Goal: Information Seeking & Learning: Learn about a topic

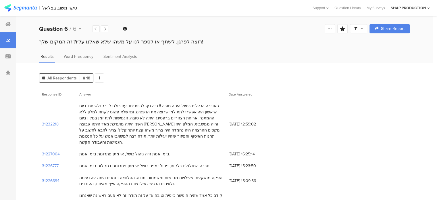
click at [145, 123] on div "האווירה הכללית בטיול היתה טובה !! היה כיף להיות יחד עם כולם לדבר ולשוחח. ביום ה…" at bounding box center [151, 124] width 144 height 42
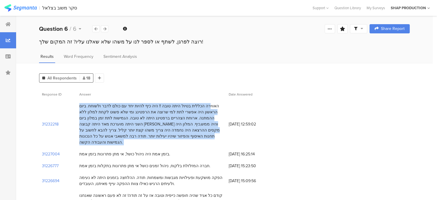
click at [145, 123] on div "האווירה הכללית בטיול היתה טובה !! היה כיף להיות יחד עם כולם לדבר ולשוחח. ביום ה…" at bounding box center [151, 124] width 144 height 42
copy div "האווירה הכללית בטיול היתה טובה !! היה כיף להיות יחד עם כולם לדבר ולשוחח. ביום ה…"
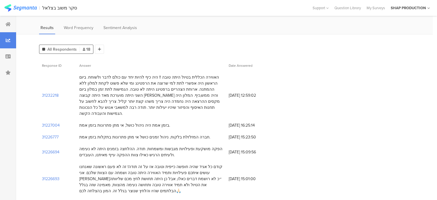
click at [125, 122] on div "בזמן אמת היה ניהול כושל, אי מתן פתרונות בזמן אמת." at bounding box center [124, 125] width 91 height 6
copy div "בזמן אמת היה ניהול כושל, אי מתן פתרונות בזמן אמת."
click at [158, 134] on div "חברה המזלזלת בלקוח, ניהול זמנים כושל אי מתן פתרונות בתקלות בזמן אמת." at bounding box center [144, 137] width 131 height 6
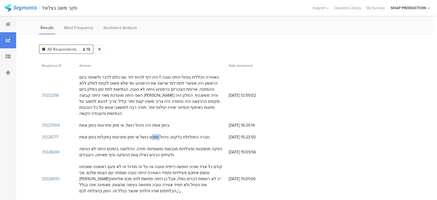
click at [158, 131] on div "חברה המזלזלת בלקוח, ניהול זמנים כושל אי מתן פתרונות בתקלות בזמן אמת." at bounding box center [150, 137] width 149 height 12
click at [157, 131] on div "חברה המזלזלת בלקוח, ניהול זמנים כושל אי מתן פתרונות בתקלות בזמן אמת." at bounding box center [150, 137] width 149 height 12
click at [157, 134] on div "חברה המזלזלת בלקוח, ניהול זמנים כושל אי מתן פתרונות בתקלות בזמן אמת." at bounding box center [144, 137] width 131 height 6
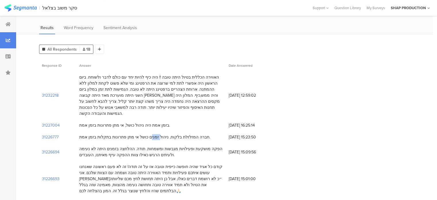
click at [157, 134] on div "חברה המזלזלת בלקוח, ניהול זמנים כושל אי מתן פתרונות בתקלות בזמן אמת." at bounding box center [144, 137] width 131 height 6
copy div "חברה המזלזלת בלקוח, ניהול זמנים כושל אי מתן פתרונות בתקלות בזמן אמת."
click at [169, 146] on div "הפקה מושקעת ופעילויות מגבשות ומשמחות. תודה. ההלחצה בזמנים היתה לא נעימה ולעיתים…" at bounding box center [151, 152] width 144 height 12
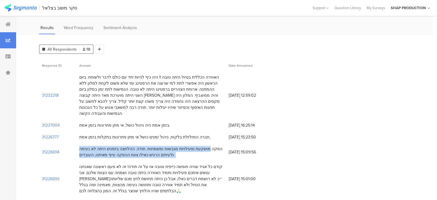
click at [169, 146] on div "הפקה מושקעת ופעילויות מגבשות ומשמחות. תודה. ההלחצה בזמנים היתה לא נעימה ולעיתים…" at bounding box center [151, 152] width 144 height 12
copy div "הפקה מושקעת ופעילויות מגבשות ומשמחות. תודה. ההלחצה בזמנים היתה לא נעימה ולעיתים…"
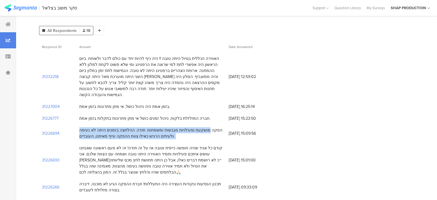
scroll to position [57, 0]
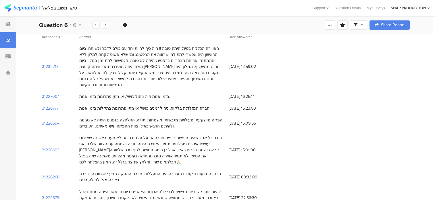
click at [182, 135] on div "קודם כל אגיד שהיה חופשה כייפית וטובה אז על זה תודה! זה לא פעם ראשונה שאנחנו עוש…" at bounding box center [151, 150] width 144 height 30
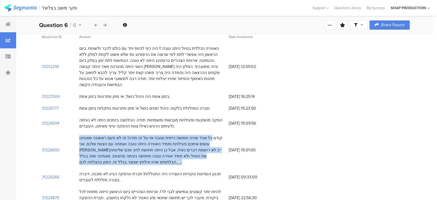
click at [182, 135] on div "קודם כל אגיד שהיה חופשה כייפית וטובה אז על זה תודה! זה לא פעם ראשונה שאנחנו עוש…" at bounding box center [151, 150] width 144 height 30
copy div "קודם כל אגיד שהיה חופשה כייפית וטובה אז על זה תודה! זה לא פעם ראשונה שאנחנו עוש…"
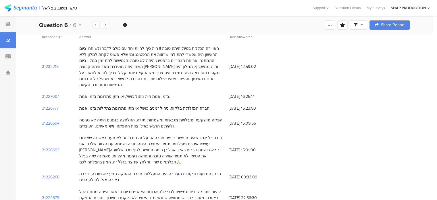
click at [178, 171] on div "תכנון הנסיעות ונקודות העצירה היה התעללות! חברת ההפקה הגיע לא מוכנה, דיברה בצורה…" at bounding box center [151, 177] width 144 height 12
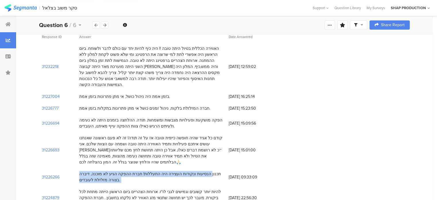
click at [178, 171] on div "תכנון הנסיעות ונקודות העצירה היה התעללות! חברת ההפקה הגיע לא מוכנה, דיברה בצורה…" at bounding box center [151, 177] width 144 height 12
copy div "תכנון הנסיעות ונקודות העצירה היה התעללות! חברת ההפקה הגיע לא מוכנה, דיברה בצורה…"
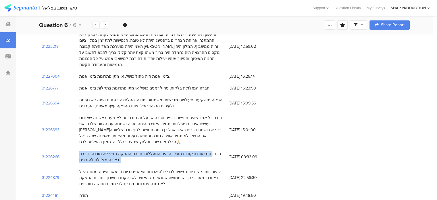
scroll to position [86, 0]
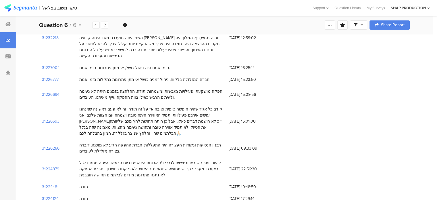
click at [184, 160] on div "להיות יותר קשובים וגמישים לגבי לו"ז. ארוחת הצהריים ביום הראשון הייתה מתחת לכל ב…" at bounding box center [151, 169] width 144 height 18
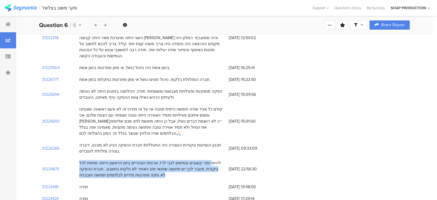
click at [184, 160] on div "להיות יותר קשובים וגמישים לגבי לו"ז. ארוחת הצהריים ביום הראשון הייתה מתחת לכל ב…" at bounding box center [151, 169] width 144 height 18
copy div "להיות יותר קשובים וגמישים לגבי לו"ז. ארוחת הצהריים ביום הראשון הייתה מתחת לכל ב…"
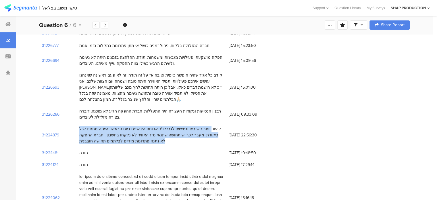
scroll to position [144, 0]
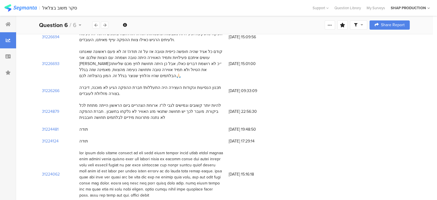
click at [183, 150] on div at bounding box center [151, 174] width 144 height 48
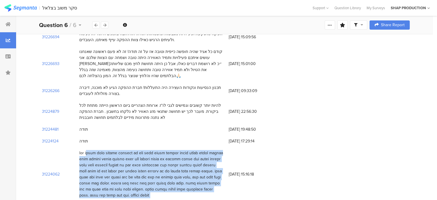
click at [183, 150] on div at bounding box center [151, 174] width 144 height 48
copy div "אני חייבת לומר שהנופש מבחינתי לא היה מספק הייתי מעדיפה בהרבה שפשוט היינו מגיעים…"
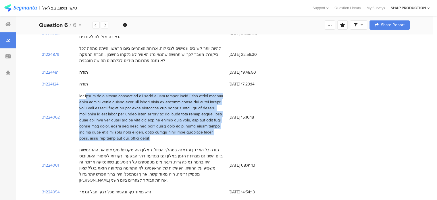
scroll to position [201, 0]
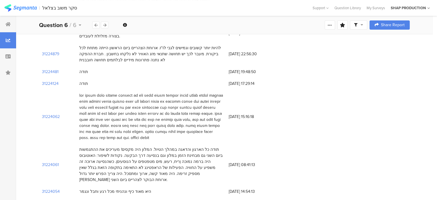
click at [182, 146] on div "תודה כל הארגון והדאגה במהלך הטיול. המלון היה מקסים! מעריכים את ההתגמשות ביום הש…" at bounding box center [151, 164] width 144 height 36
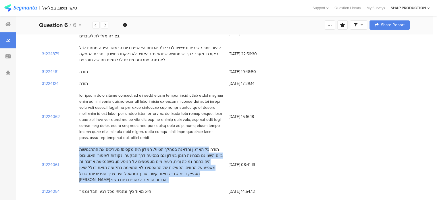
click at [182, 146] on div "תודה כל הארגון והדאגה במהלך הטיול. המלון היה מקסים! מעריכים את ההתגמשות ביום הש…" at bounding box center [151, 164] width 144 height 36
copy div "תודה כל הארגון והדאגה במהלך הטיול. המלון היה מקסים! מעריכים את ההתגמשות ביום הש…"
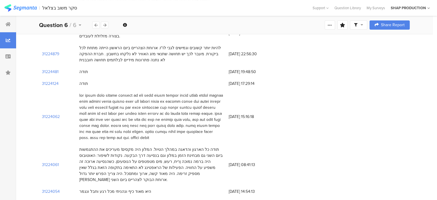
click at [132, 188] on div "היא מאוד כיף ונהניתי מכל רגע וחבל ונגמר" at bounding box center [115, 191] width 72 height 6
copy div "היא מאוד כיף ונהניתי מכל רגע וחבל ונגמר"
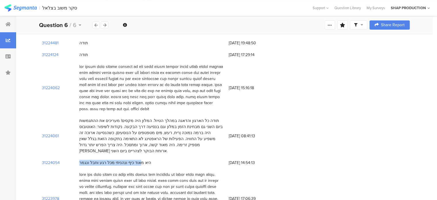
scroll to position [287, 0]
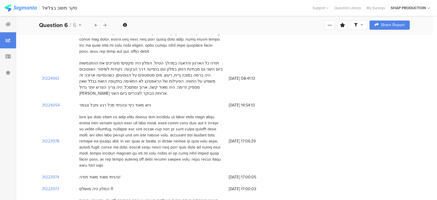
click at [176, 114] on div at bounding box center [151, 141] width 144 height 54
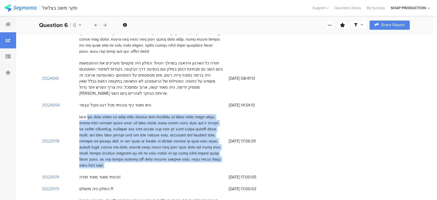
click at [176, 114] on div at bounding box center [151, 141] width 144 height 54
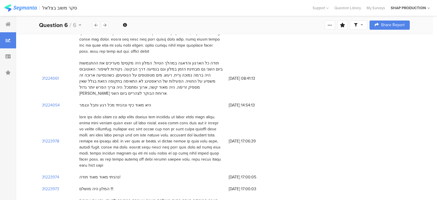
click at [101, 171] on div "נהניתי מאוד מאוד תודה!" at bounding box center [150, 177] width 149 height 12
click at [103, 174] on div "נהניתי מאוד מאוד תודה!" at bounding box center [99, 177] width 41 height 6
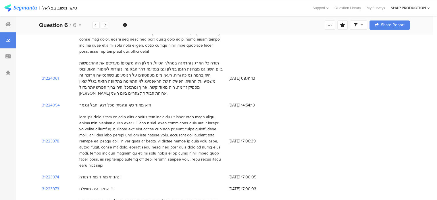
click at [99, 186] on div "המלון היה מושלם !!!" at bounding box center [96, 189] width 34 height 6
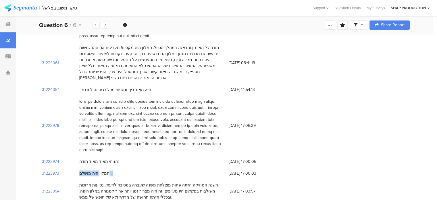
scroll to position [311, 0]
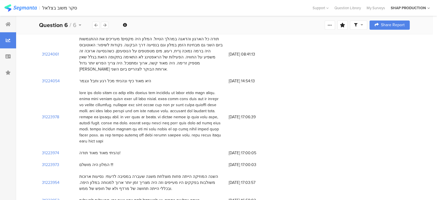
click at [123, 173] on div "השנה המוזיקה הייתה פחות מוצלחת משנה שעברה במסיבה לדעתי. נסיעות ארוכות משולבות ב…" at bounding box center [151, 182] width 144 height 18
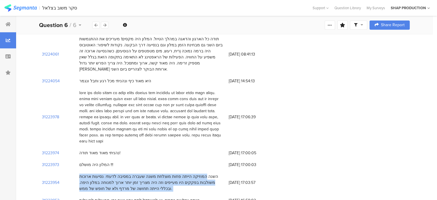
click at [123, 173] on div "השנה המוזיקה הייתה פחות מוצלחת משנה שעברה במסיבה לדעתי. נסיעות ארוכות משולבות ב…" at bounding box center [151, 182] width 144 height 18
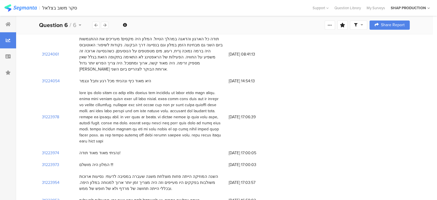
click at [152, 197] on div "הייתם נפלאים כתמיד. יש להשתדל לתת יותר טווח זמן מפעילות לפעילות" at bounding box center [139, 200] width 120 height 6
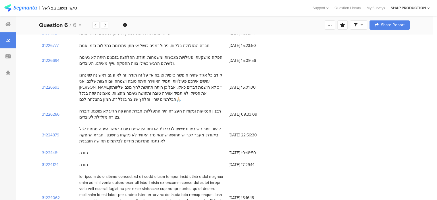
scroll to position [24, 0]
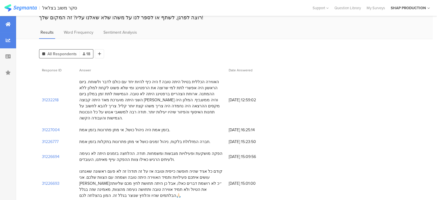
click at [8, 26] on div at bounding box center [8, 24] width 16 height 16
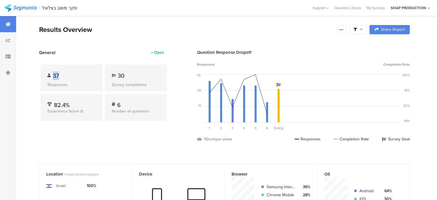
drag, startPoint x: 58, startPoint y: 73, endPoint x: 51, endPoint y: 76, distance: 8.1
click at [51, 76] on div "37" at bounding box center [71, 75] width 48 height 9
click at [155, 74] on div "30" at bounding box center [136, 75] width 48 height 9
drag, startPoint x: 123, startPoint y: 72, endPoint x: 60, endPoint y: 75, distance: 63.0
click at [64, 76] on div "37 Responses 30 Survey completions 82.4% Experience Score 6 Number of questions" at bounding box center [103, 94] width 129 height 76
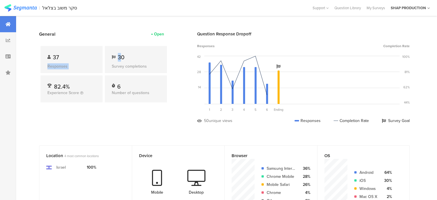
scroll to position [18, 0]
